Goal: Information Seeking & Learning: Learn about a topic

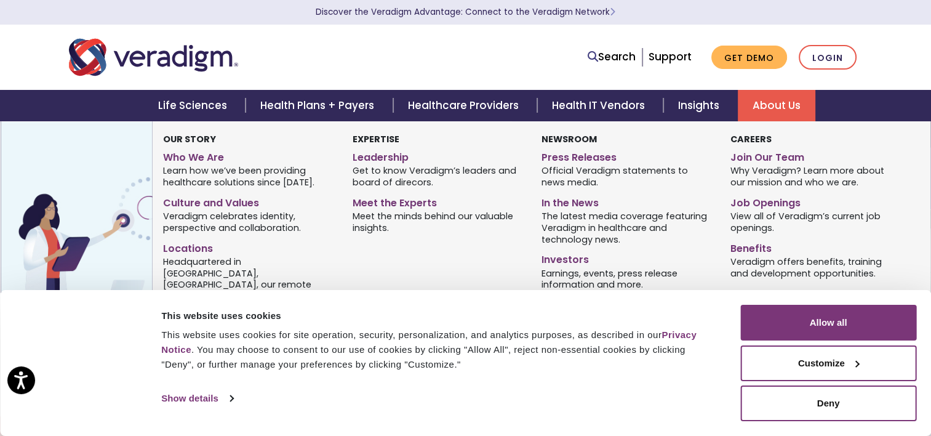
click at [760, 101] on link "About Us" at bounding box center [777, 105] width 78 height 31
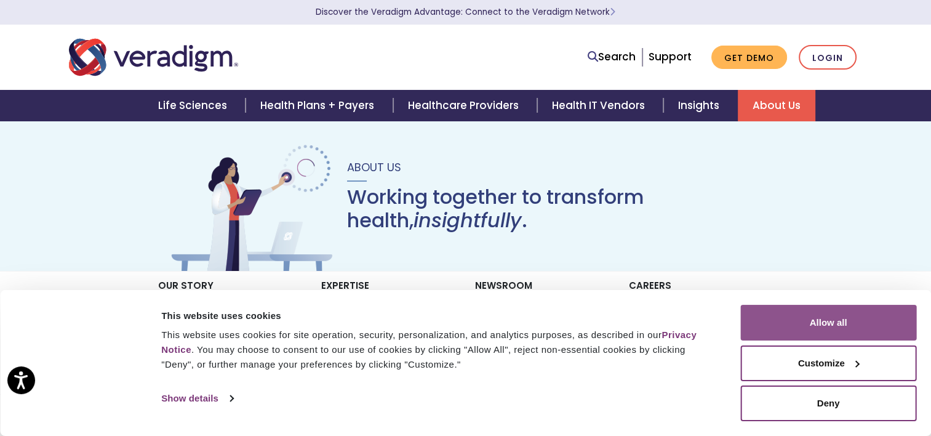
click at [817, 333] on button "Allow all" at bounding box center [828, 323] width 176 height 36
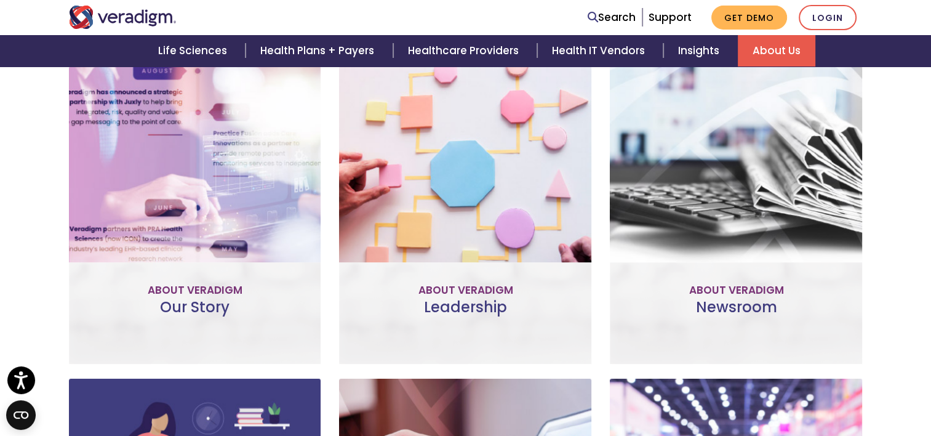
scroll to position [500, 0]
click at [217, 308] on h3 "Our Story" at bounding box center [195, 317] width 233 height 36
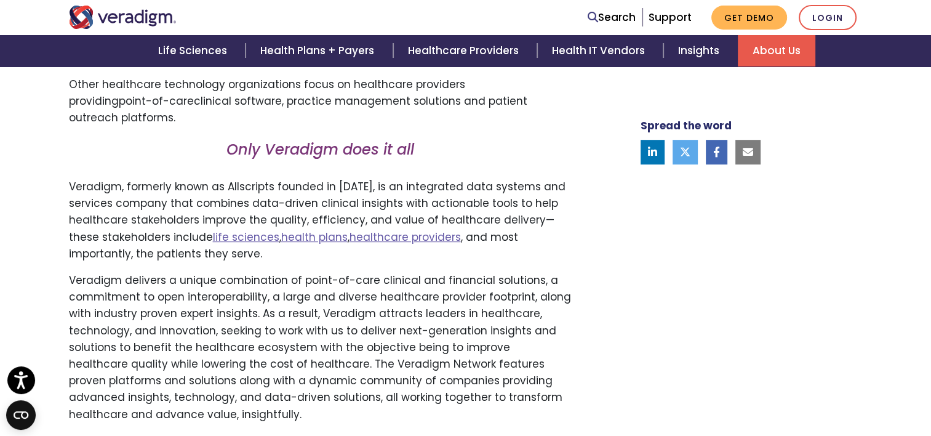
scroll to position [773, 0]
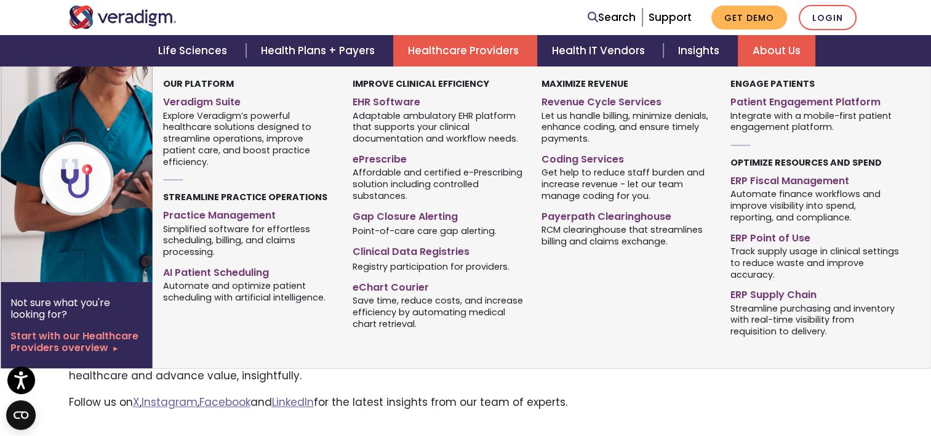
click at [443, 52] on link "Healthcare Providers" at bounding box center [465, 50] width 144 height 31
